Goal: Check status: Check status

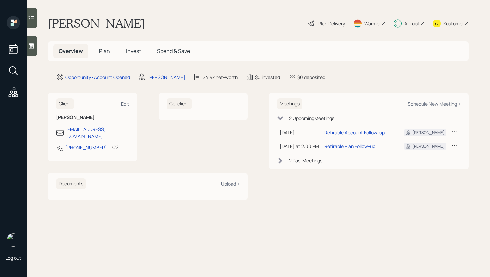
click at [141, 50] on h5 "Invest" at bounding box center [134, 51] width 26 height 14
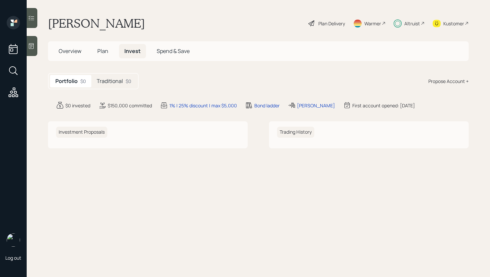
click at [120, 81] on h5 "Traditional" at bounding box center [110, 81] width 26 height 6
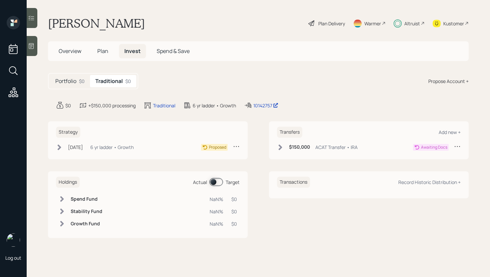
click at [273, 147] on div "Transfers Add new + $150,000 ACAT Transfer • IRA Awaiting Docs" at bounding box center [369, 140] width 200 height 38
click at [274, 145] on div "Transfers Add new + $150,000 ACAT Transfer • IRA Awaiting Docs" at bounding box center [369, 140] width 200 height 38
click at [276, 147] on div "Transfers Add new + $150,000 ACAT Transfer • IRA Awaiting Docs" at bounding box center [369, 140] width 200 height 38
click at [279, 151] on div "$150,000 ACAT Transfer • IRA" at bounding box center [317, 147] width 81 height 8
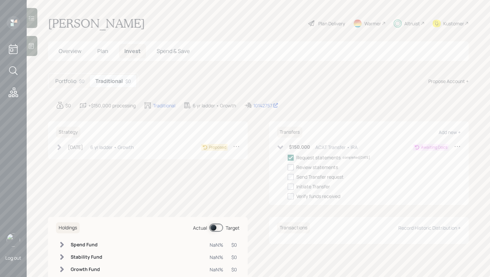
click at [72, 84] on h5 "Portfolio" at bounding box center [65, 81] width 21 height 6
